Goal: Task Accomplishment & Management: Use online tool/utility

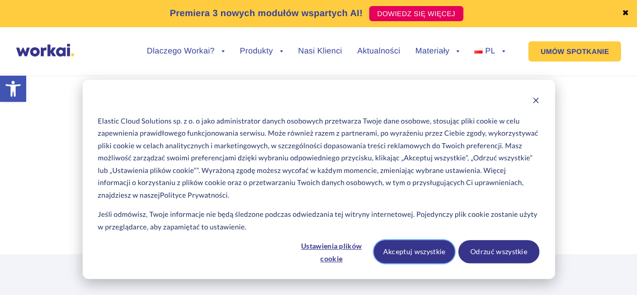
click at [429, 255] on button "Akceptuj wszystkie" at bounding box center [414, 251] width 81 height 23
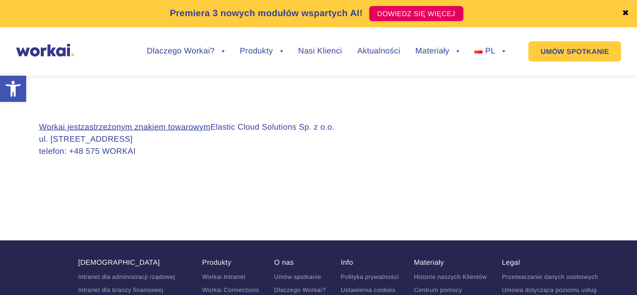
scroll to position [1008, 0]
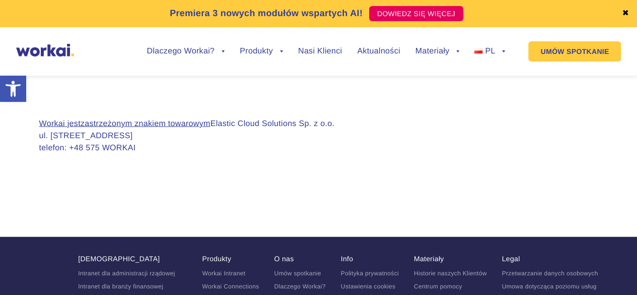
drag, startPoint x: 50, startPoint y: 134, endPoint x: 124, endPoint y: 136, distance: 74.1
click at [124, 136] on p "Workai jest zastrzeżonym znakiem towarowym Elastic Cloud Solutions Sp. z o.o. u…" at bounding box center [187, 136] width 296 height 36
click at [353, 106] on section "Workai jest zastrzeżonym znakiem towarowym Elastic Cloud Solutions Sp. z o.o. u…" at bounding box center [318, 144] width 637 height 153
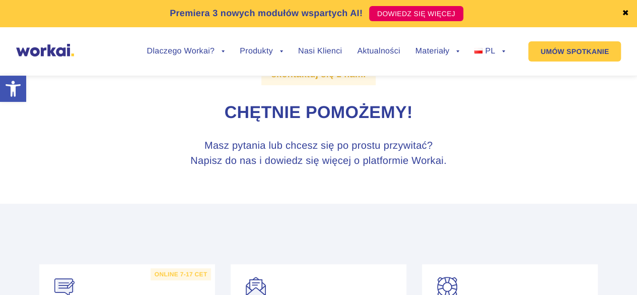
scroll to position [0, 0]
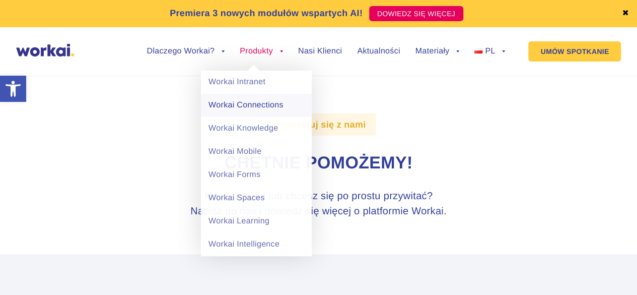
click at [250, 108] on link "Workai Connections" at bounding box center [256, 105] width 111 height 23
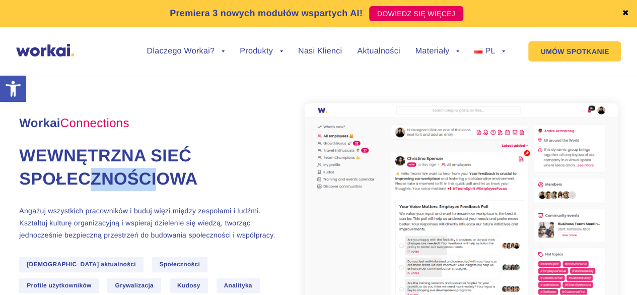
drag, startPoint x: 139, startPoint y: 184, endPoint x: 171, endPoint y: 182, distance: 32.3
click at [171, 182] on h1 "Wewnętrzna sieć społecznościowa" at bounding box center [149, 168] width 261 height 46
click at [177, 182] on h1 "Wewnętrzna sieć społecznościowa" at bounding box center [149, 168] width 261 height 46
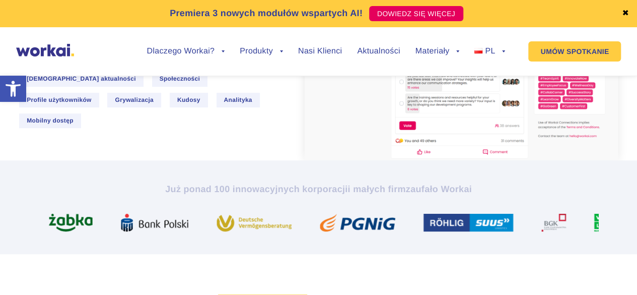
scroll to position [202, 0]
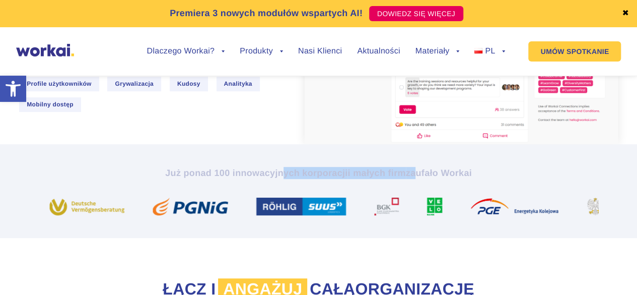
drag, startPoint x: 265, startPoint y: 167, endPoint x: 411, endPoint y: 174, distance: 146.3
click at [411, 174] on h2 "Już ponad 100 innowacyjnych korporacji i małych firm zaufało Workai" at bounding box center [318, 173] width 559 height 12
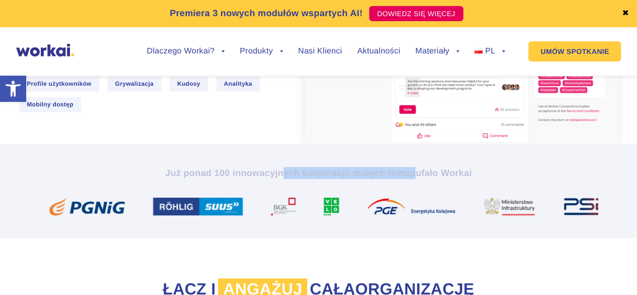
click at [406, 176] on icon "i małych firm" at bounding box center [377, 173] width 58 height 10
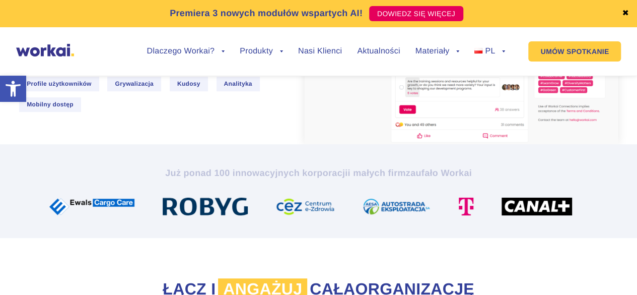
click at [483, 167] on section "Już ponad 100 innowacyjnych korporacji i małych firm zaufało Workai" at bounding box center [318, 190] width 637 height 93
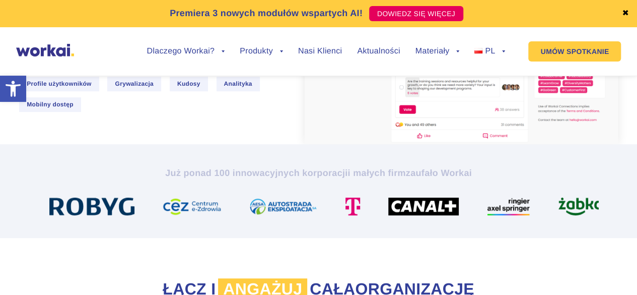
drag, startPoint x: 472, startPoint y: 170, endPoint x: 460, endPoint y: 171, distance: 11.6
click at [468, 170] on h2 "Już ponad 100 innowacyjnych korporacji i małych firm zaufało Workai" at bounding box center [318, 173] width 559 height 12
drag, startPoint x: 515, startPoint y: 189, endPoint x: 242, endPoint y: 192, distance: 272.6
click at [242, 192] on div "Już ponad 100 innowacyjnych korporacji i małych firm zaufało Workai" at bounding box center [318, 191] width 559 height 48
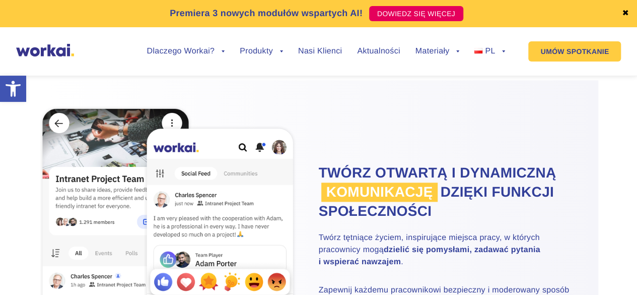
scroll to position [554, 0]
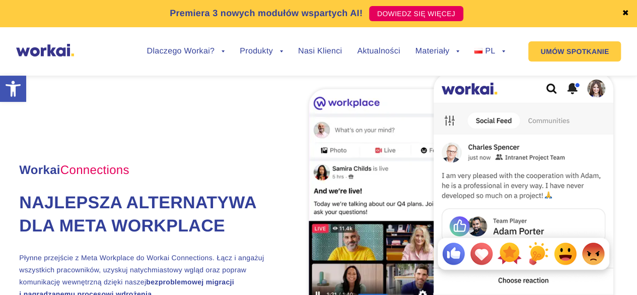
scroll to position [50, 0]
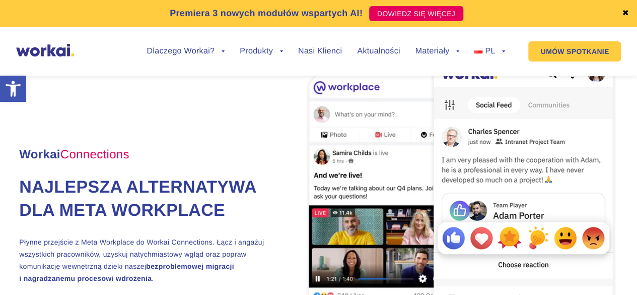
click at [620, 12] on div "Premiera 3 nowych modułów wspartych AI! DOWIEDZ SIĘ WIĘCEJ" at bounding box center [319, 13] width 606 height 27
click at [624, 10] on link "✖" at bounding box center [625, 14] width 7 height 8
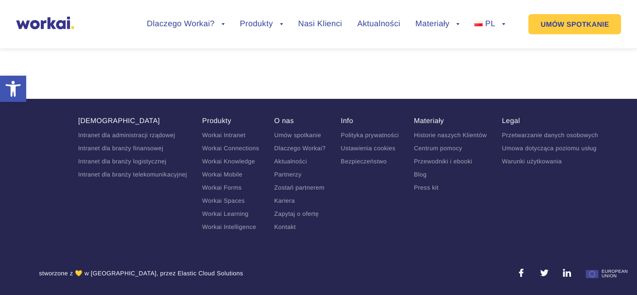
scroll to position [3639, 0]
click at [282, 201] on link "Kariera" at bounding box center [284, 200] width 21 height 7
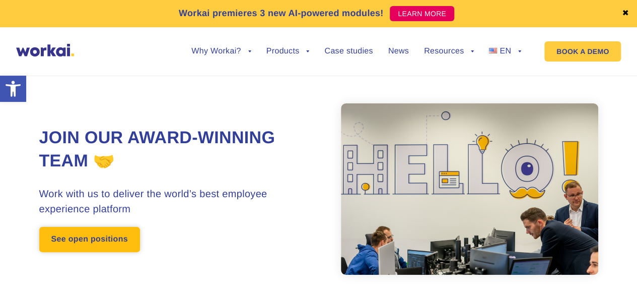
click at [91, 228] on link "See open positions" at bounding box center [89, 239] width 101 height 25
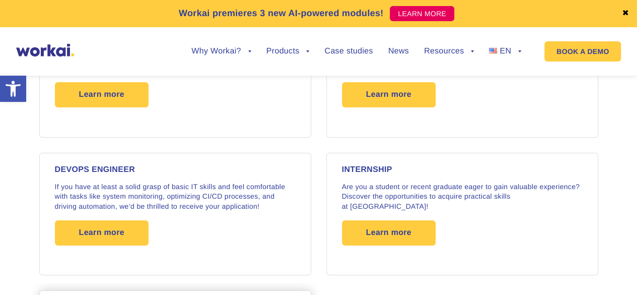
scroll to position [1611, 0]
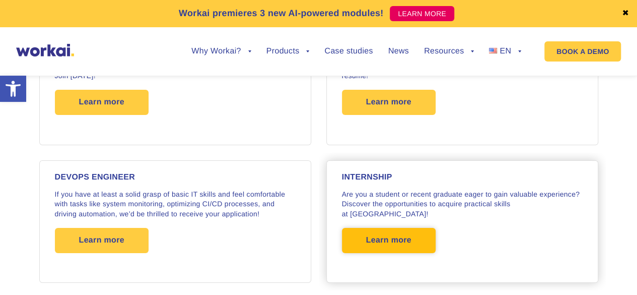
click at [360, 228] on span "Learn more" at bounding box center [389, 240] width 94 height 25
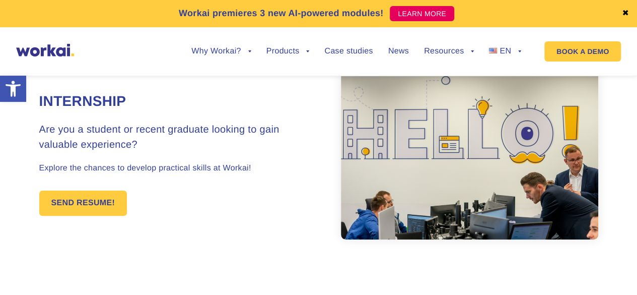
scroll to position [50, 0]
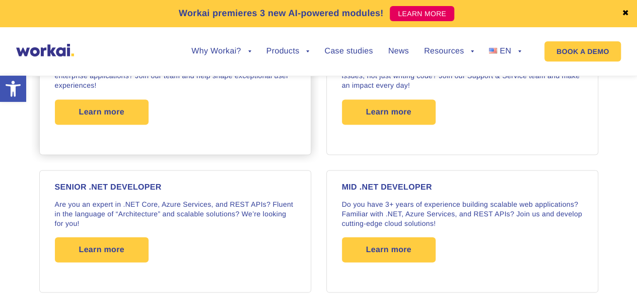
scroll to position [873, 0]
